Goal: Communication & Community: Answer question/provide support

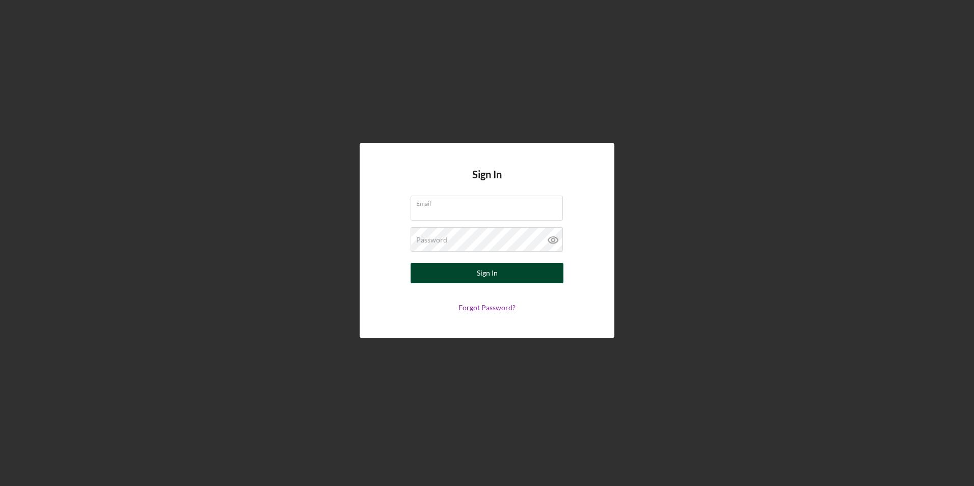
type input "[EMAIL_ADDRESS][DOMAIN_NAME]"
click at [483, 280] on div "Sign In" at bounding box center [487, 273] width 21 height 20
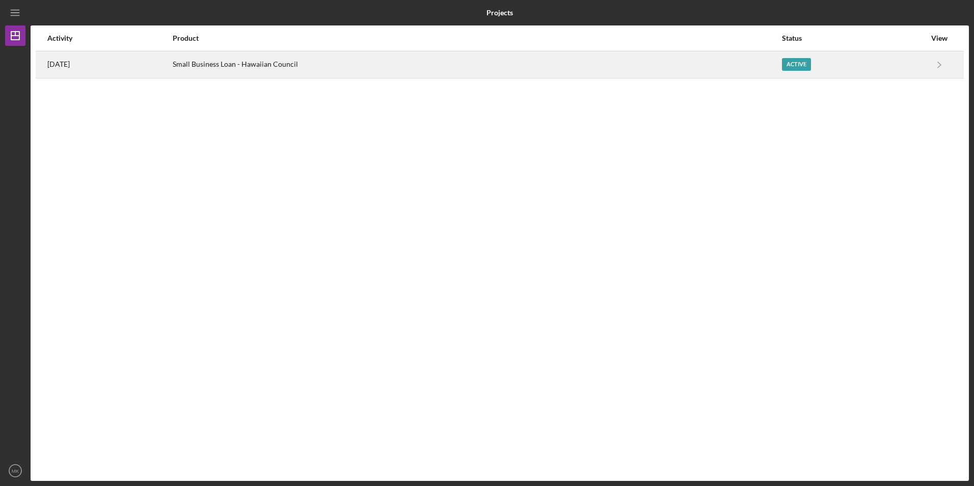
click at [797, 61] on div "Active" at bounding box center [796, 64] width 29 height 13
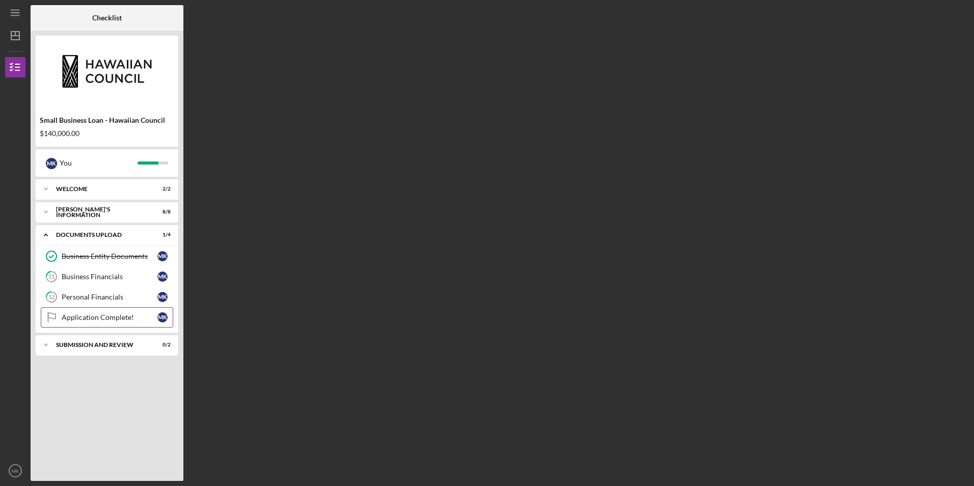
click at [118, 313] on div "Application Complete!" at bounding box center [110, 317] width 96 height 8
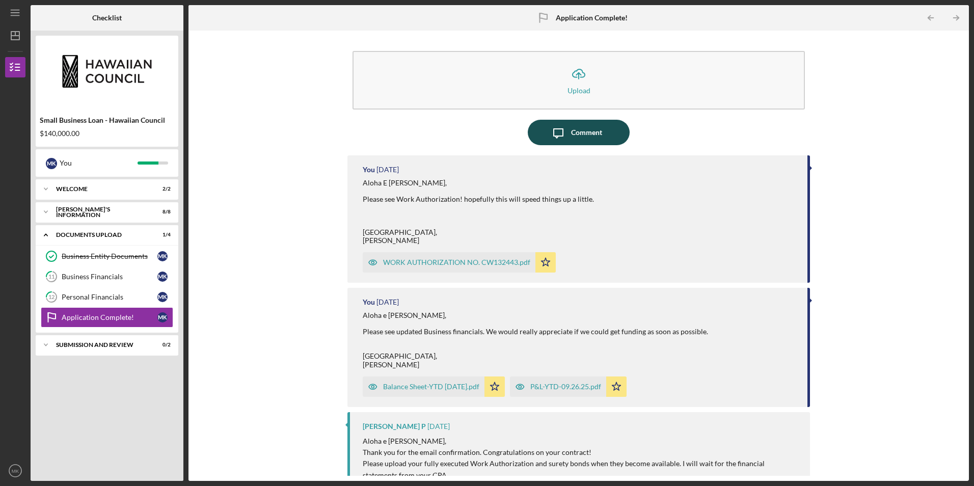
click at [563, 135] on icon "Icon/Message" at bounding box center [557, 132] width 25 height 25
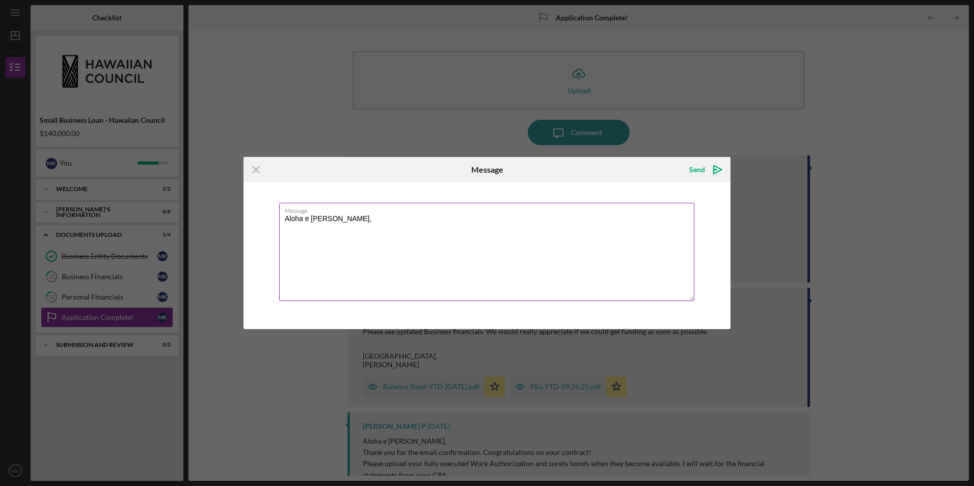
click at [356, 217] on textarea "Aloha e Michiyo," at bounding box center [486, 252] width 415 height 98
drag, startPoint x: 351, startPoint y: 271, endPoint x: 282, endPoint y: 270, distance: 69.3
click at [282, 270] on textarea "Aloha e Michiyo, Just following up on our loan request. Mahalo, Isaac Duhaylons…" at bounding box center [486, 252] width 415 height 98
drag, startPoint x: 529, startPoint y: 166, endPoint x: 529, endPoint y: 157, distance: 8.7
click at [529, 157] on div "Message" at bounding box center [487, 169] width 162 height 25
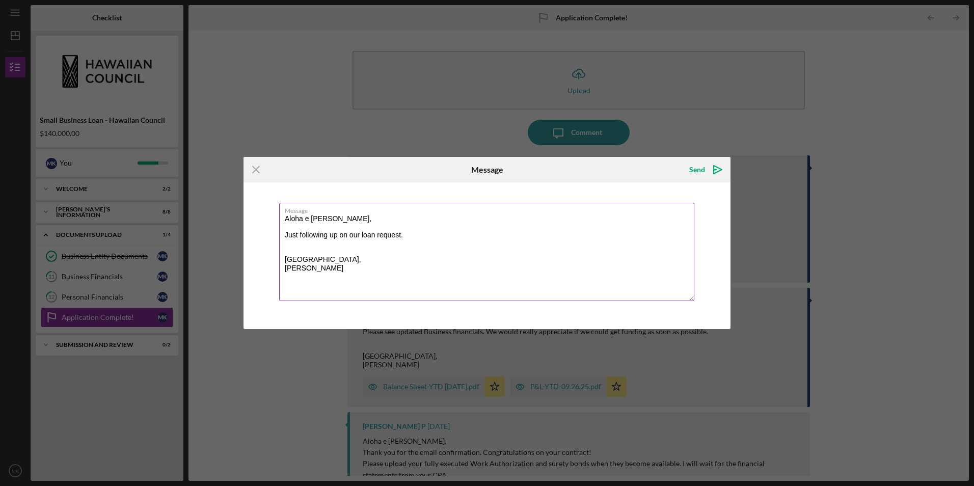
click at [339, 234] on textarea "Aloha e Michiyo, Just following up on our loan request. Mahalo, Maika Kamakeeai…" at bounding box center [486, 252] width 415 height 98
click at [349, 240] on textarea "Aloha e Michiyo, Just following up on our loan request. Mahalo, Maika Kamakeeai…" at bounding box center [486, 252] width 415 height 98
click at [349, 238] on textarea "Aloha e Michiyo, Just following up on our loan request. Mahalo, Maika Kamakeeai…" at bounding box center [486, 252] width 415 height 98
click at [459, 240] on textarea "Aloha e Michiyo, Just following up on any updates on our loan request. Mahalo, …" at bounding box center [486, 252] width 415 height 98
click at [457, 238] on textarea "Aloha e Michiyo, Just following up on any updates on our loan request. Mahalo, …" at bounding box center [486, 252] width 415 height 98
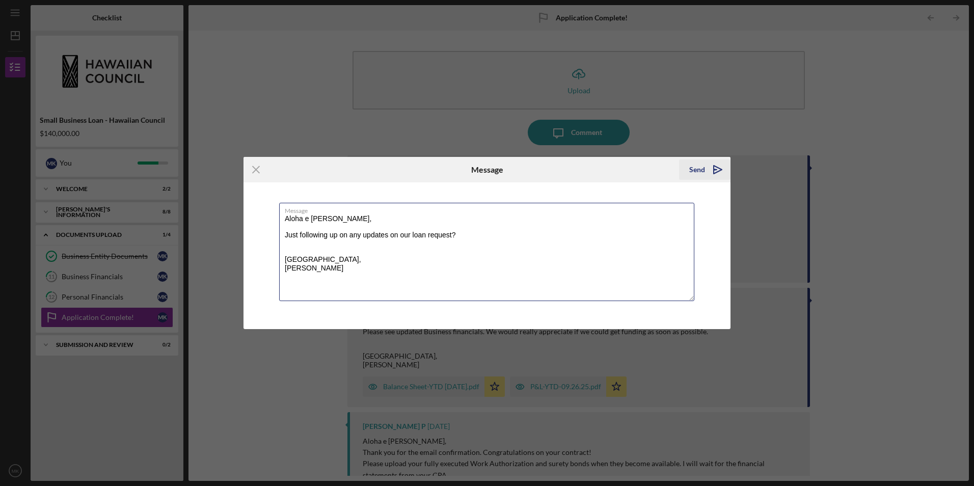
type textarea "Aloha e Michiyo, Just following up on any updates on our loan request? Mahalo, …"
click at [708, 168] on icon "Icon/icon-invite-send" at bounding box center [717, 169] width 25 height 25
